Goal: Transaction & Acquisition: Purchase product/service

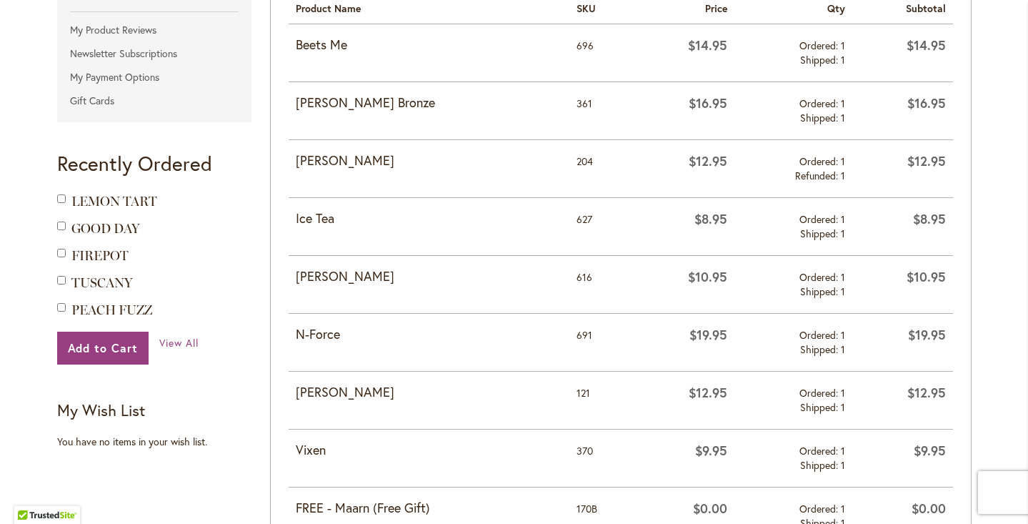
scroll to position [353, 0]
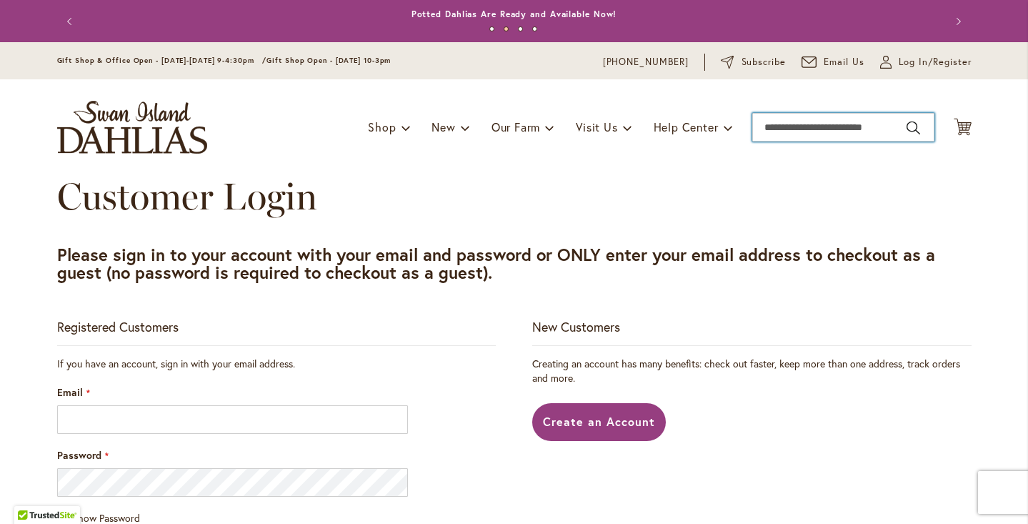
click at [867, 125] on input "Search" at bounding box center [844, 127] width 182 height 29
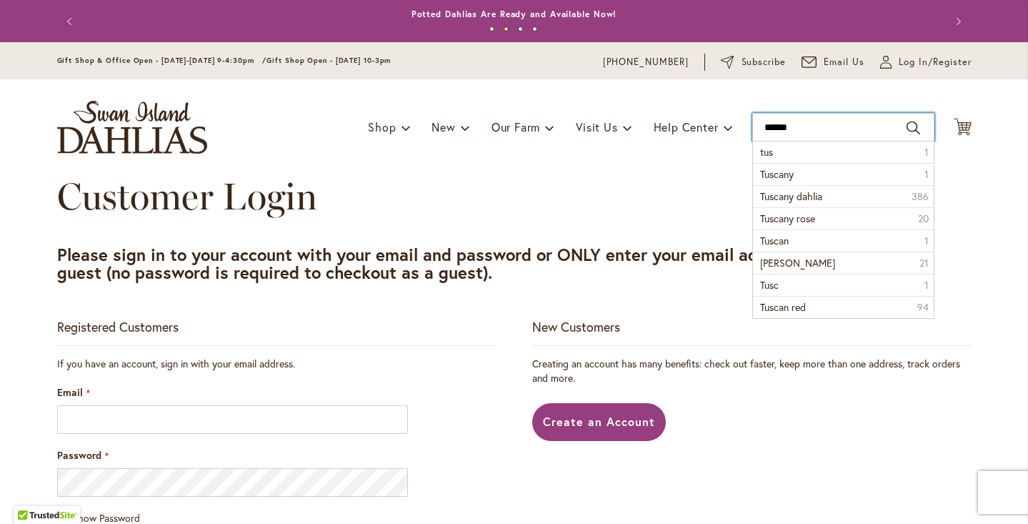
type input "*******"
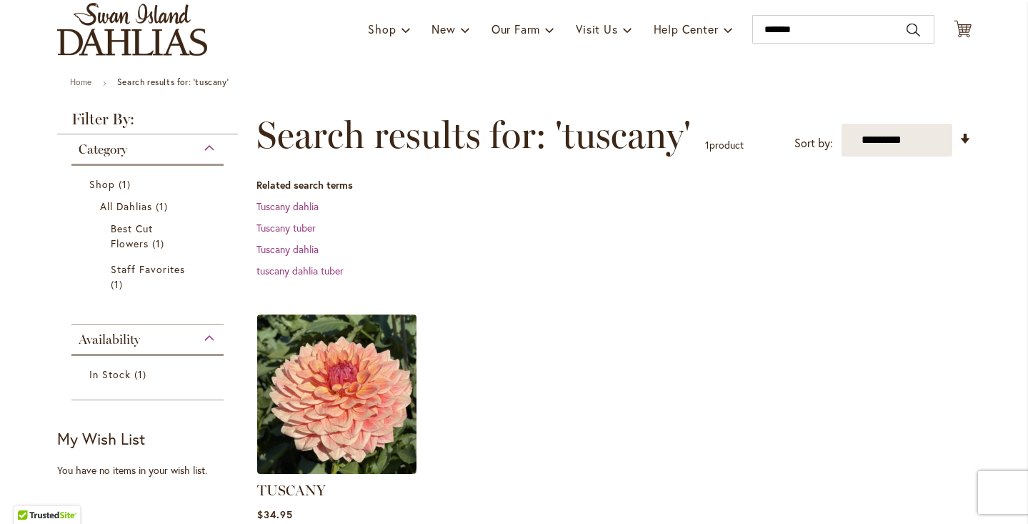
scroll to position [132, 0]
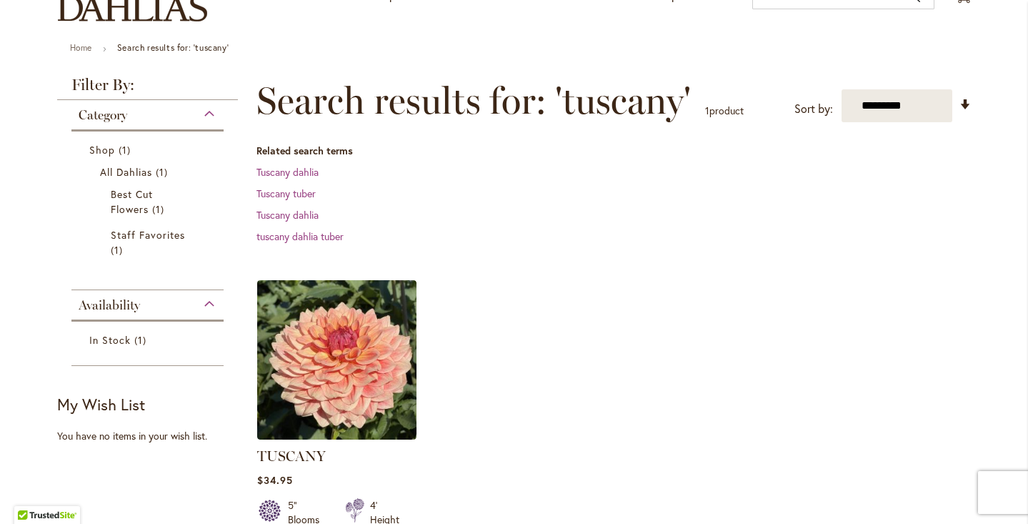
click at [360, 369] on img at bounding box center [336, 359] width 159 height 159
click at [301, 457] on link "TUSCANY" at bounding box center [291, 455] width 69 height 17
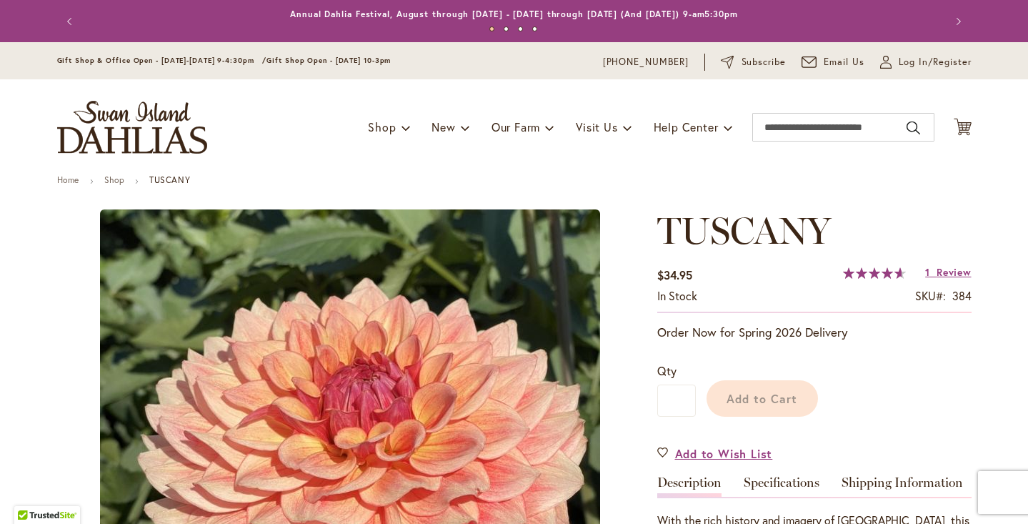
scroll to position [217, 0]
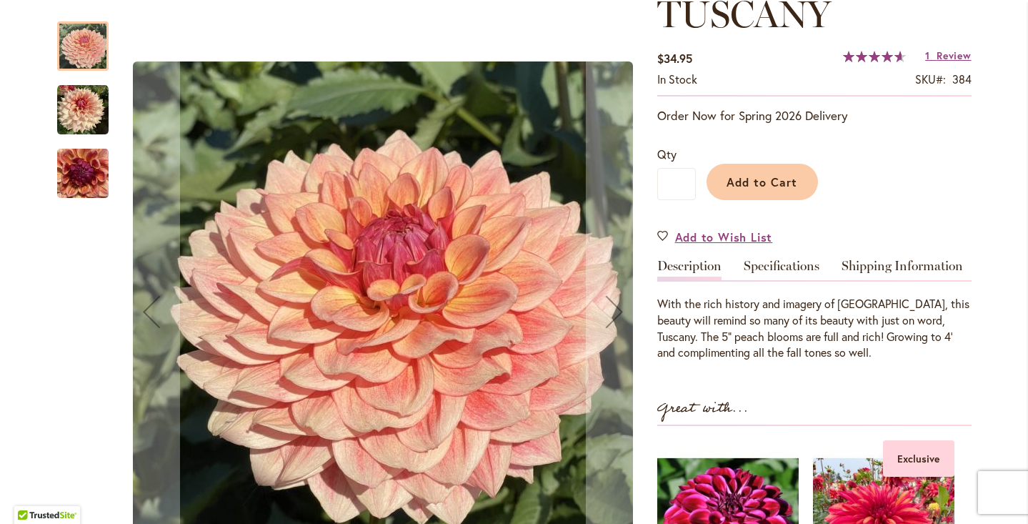
click at [86, 171] on img "TUSCANY" at bounding box center [82, 173] width 51 height 69
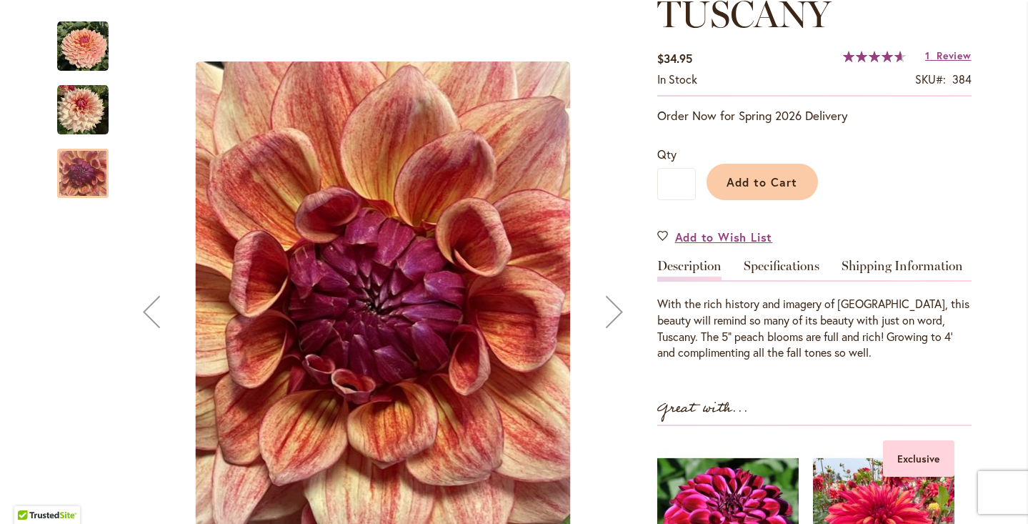
click at [89, 48] on img "TUSCANY" at bounding box center [82, 46] width 51 height 51
